Goal: Check status: Check status

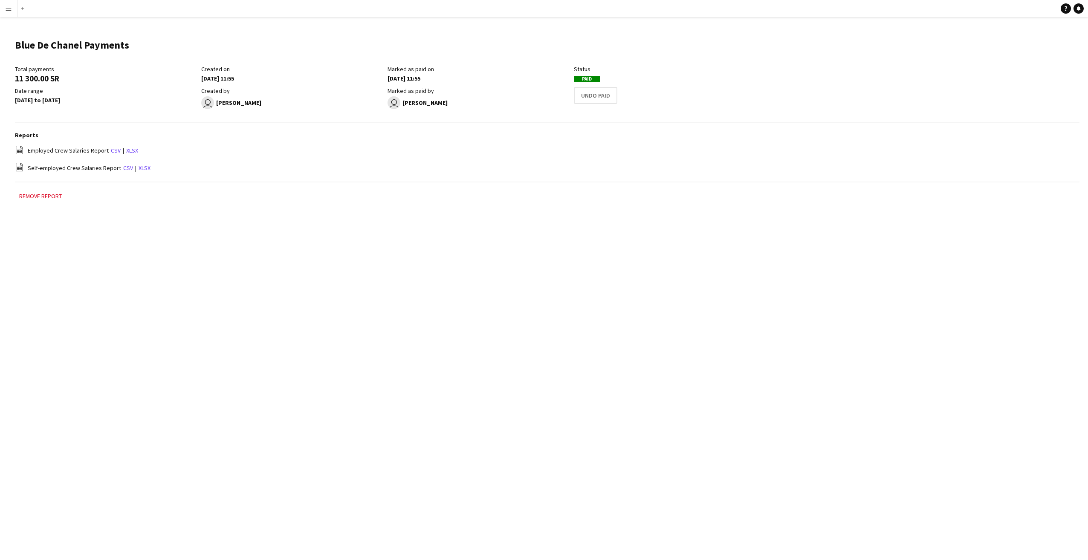
click at [5, 9] on button "Menu" at bounding box center [8, 8] width 17 height 17
click at [28, 80] on div "Pay Pay" at bounding box center [42, 80] width 85 height 17
click at [109, 97] on link "Payments" at bounding box center [128, 97] width 85 height 17
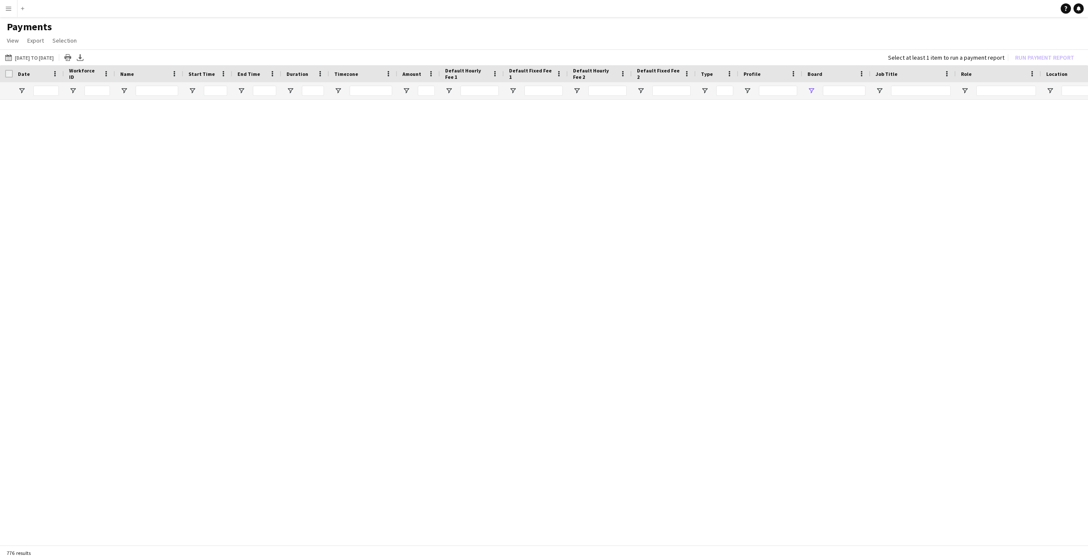
type input "***"
click at [812, 91] on span "Open Filter Menu" at bounding box center [812, 91] width 8 height 8
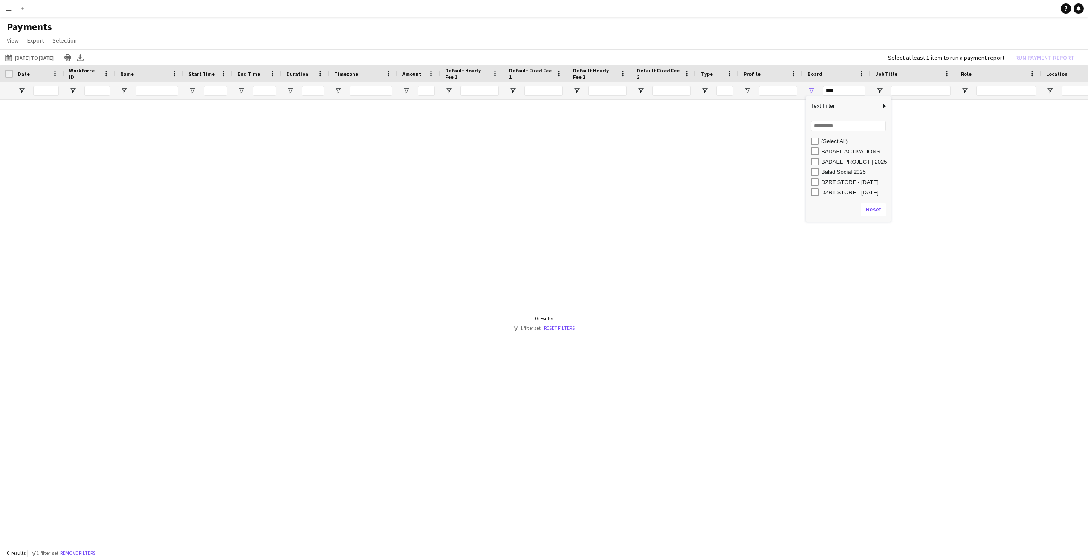
scroll to position [3, 0]
click at [693, 185] on div at bounding box center [544, 320] width 1088 height 441
click at [46, 57] on button "[DATE] to [DATE] [DATE] to [DATE]" at bounding box center [29, 57] width 52 height 10
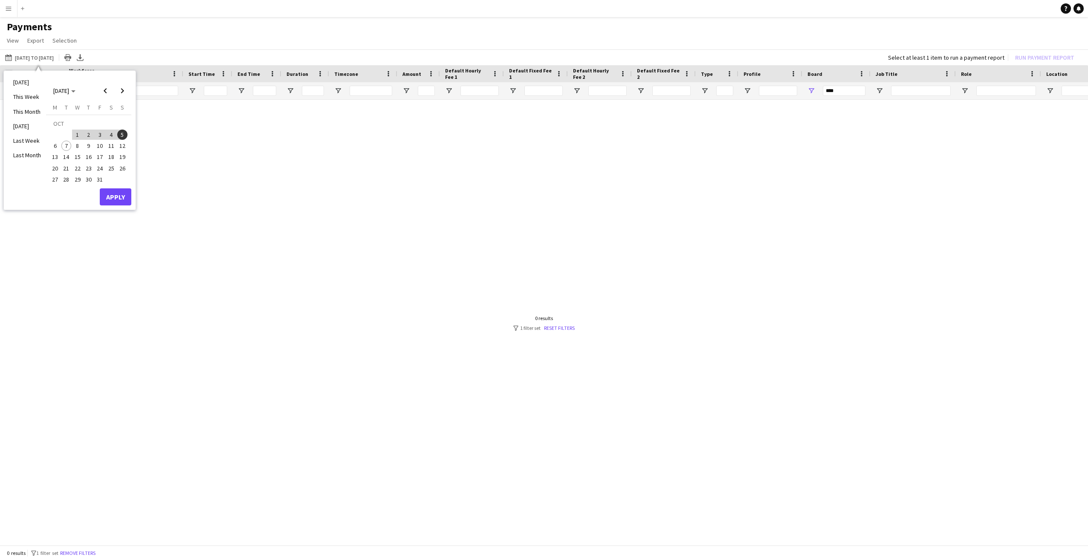
click at [158, 28] on h1 "Payments" at bounding box center [544, 26] width 1088 height 13
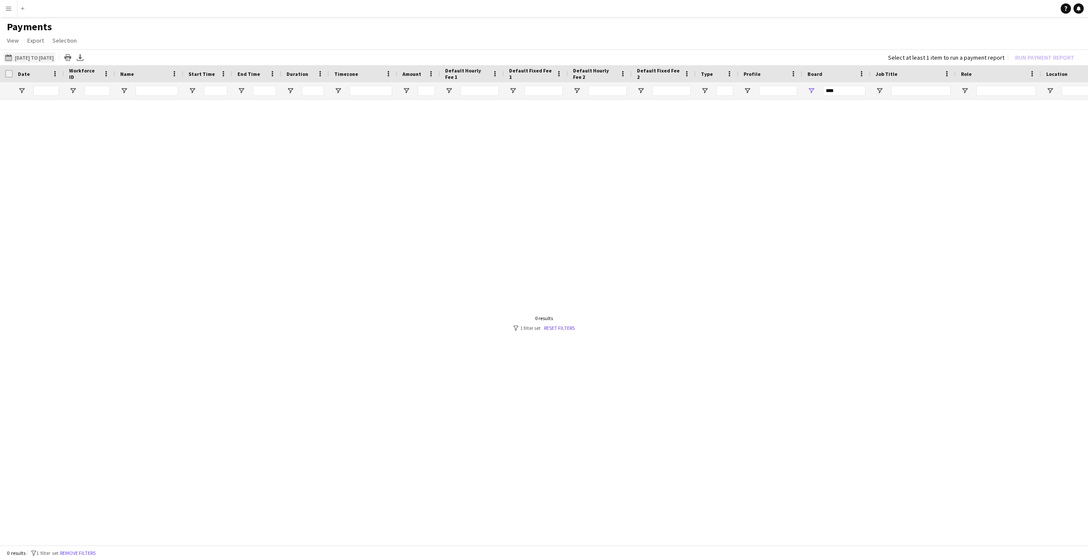
click at [40, 55] on button "[DATE] to [DATE] [DATE] to [DATE]" at bounding box center [29, 57] width 52 height 10
click at [103, 90] on span "Previous month" at bounding box center [105, 90] width 17 height 17
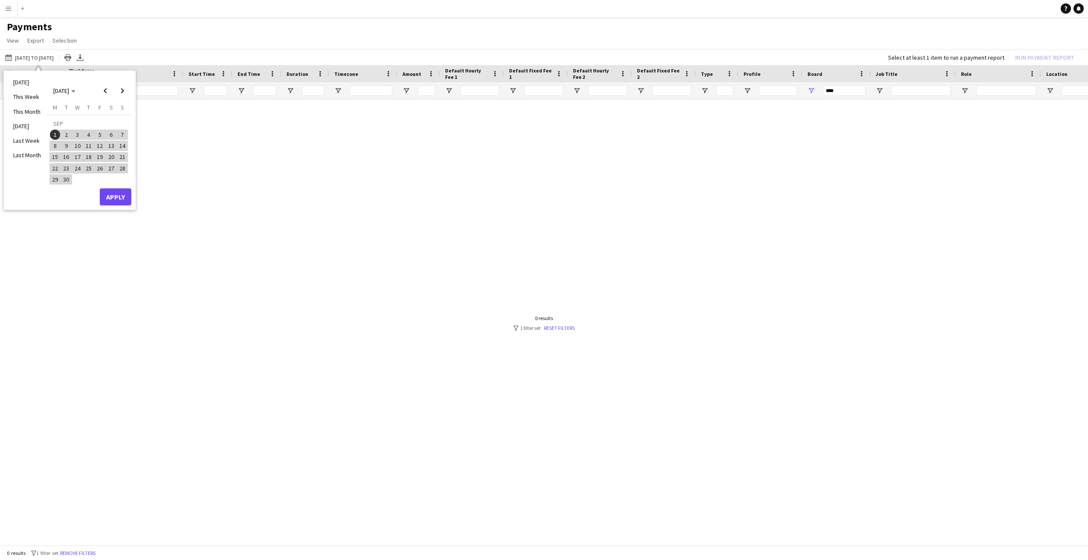
click at [55, 133] on span "1" at bounding box center [55, 135] width 10 height 10
click at [122, 88] on span "Next month" at bounding box center [122, 90] width 17 height 17
click at [66, 145] on span "7" at bounding box center [66, 146] width 10 height 10
click at [110, 195] on button "Apply" at bounding box center [116, 197] width 32 height 17
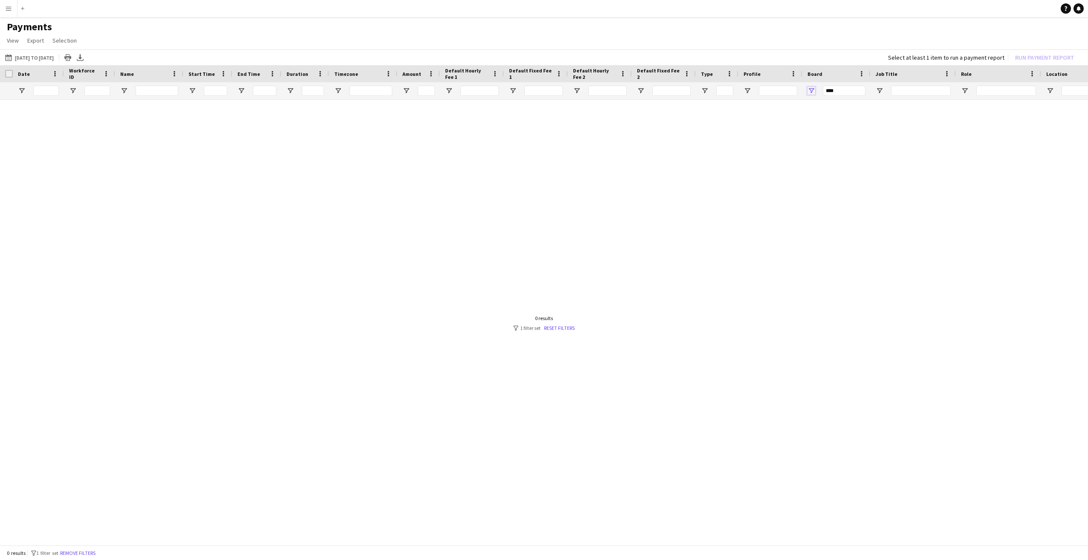
click at [811, 90] on span "Open Filter Menu" at bounding box center [812, 91] width 8 height 8
click at [734, 190] on div at bounding box center [544, 320] width 1088 height 441
click at [812, 90] on span "Open Filter Menu" at bounding box center [812, 91] width 8 height 8
click at [712, 161] on div at bounding box center [544, 320] width 1088 height 441
click at [811, 90] on span "Open Filter Menu" at bounding box center [812, 91] width 8 height 8
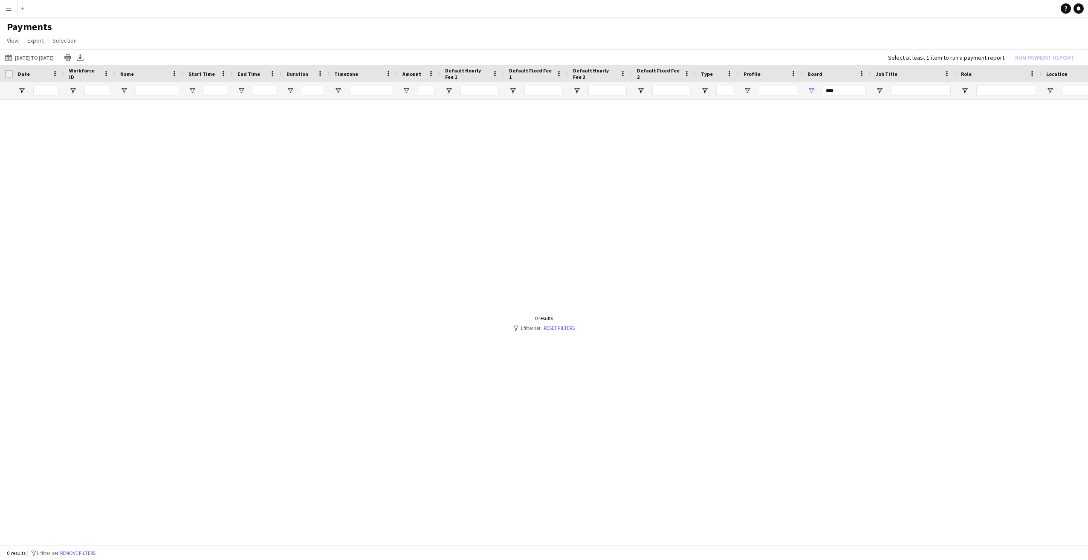
click at [477, 176] on div at bounding box center [544, 320] width 1088 height 441
click at [585, 177] on div at bounding box center [544, 320] width 1088 height 441
click at [437, 239] on div at bounding box center [544, 320] width 1088 height 441
